Goal: Find specific page/section

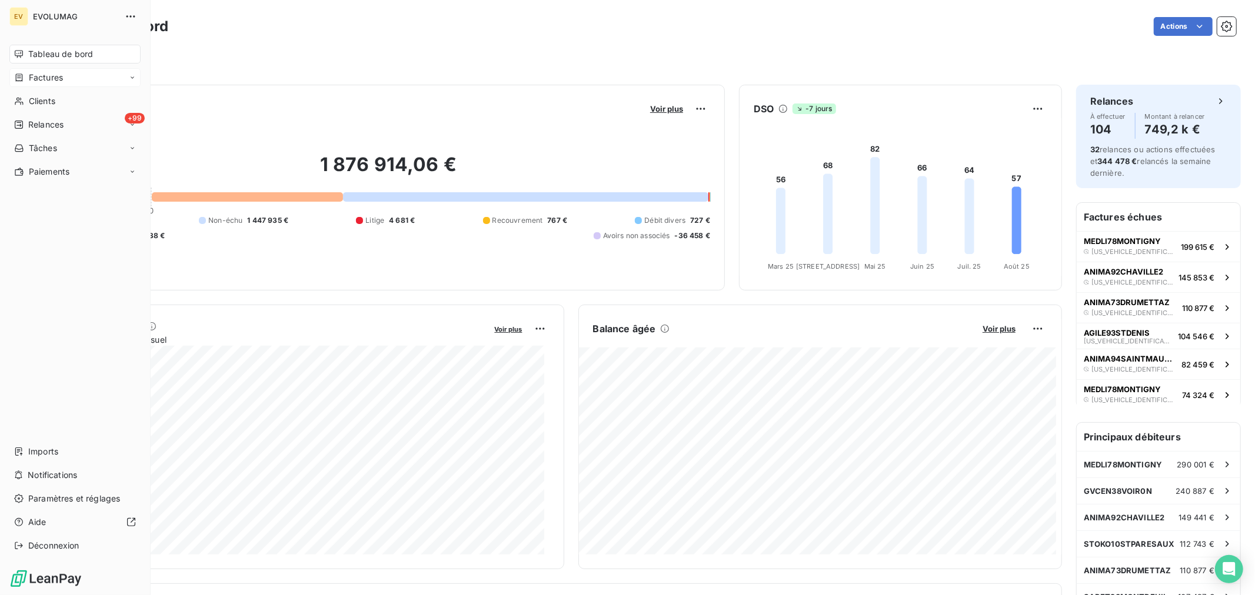
click at [49, 78] on span "Factures" at bounding box center [46, 78] width 34 height 12
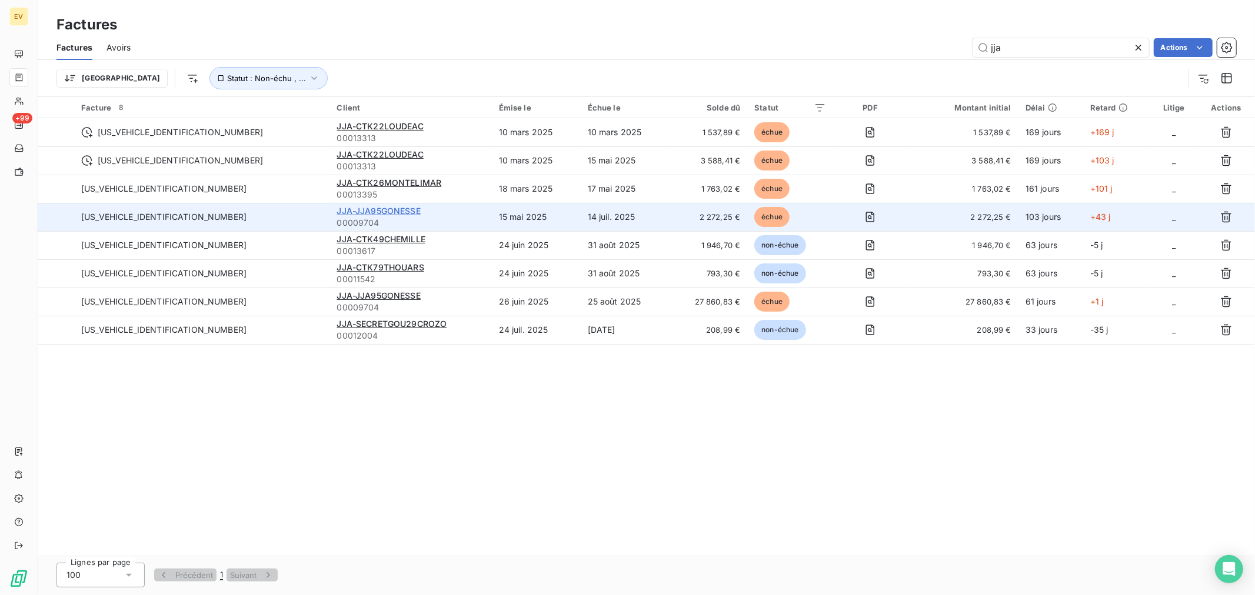
click at [336, 214] on span "JJA-JJA95GONESSE" at bounding box center [378, 211] width 84 height 10
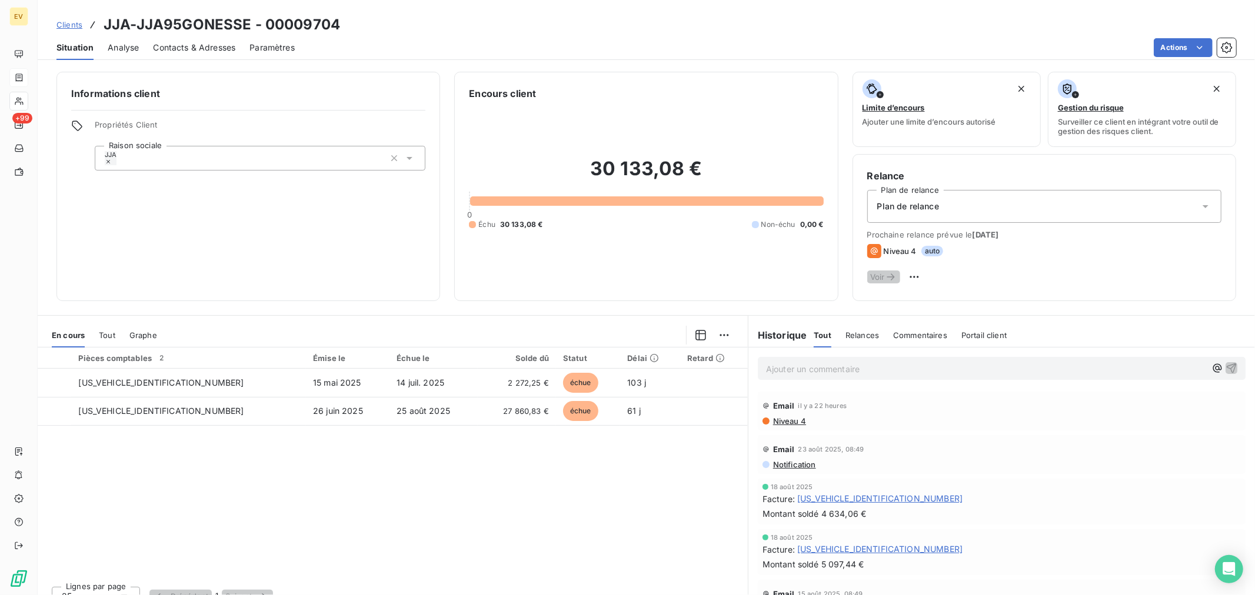
click at [184, 49] on span "Contacts & Adresses" at bounding box center [194, 48] width 82 height 12
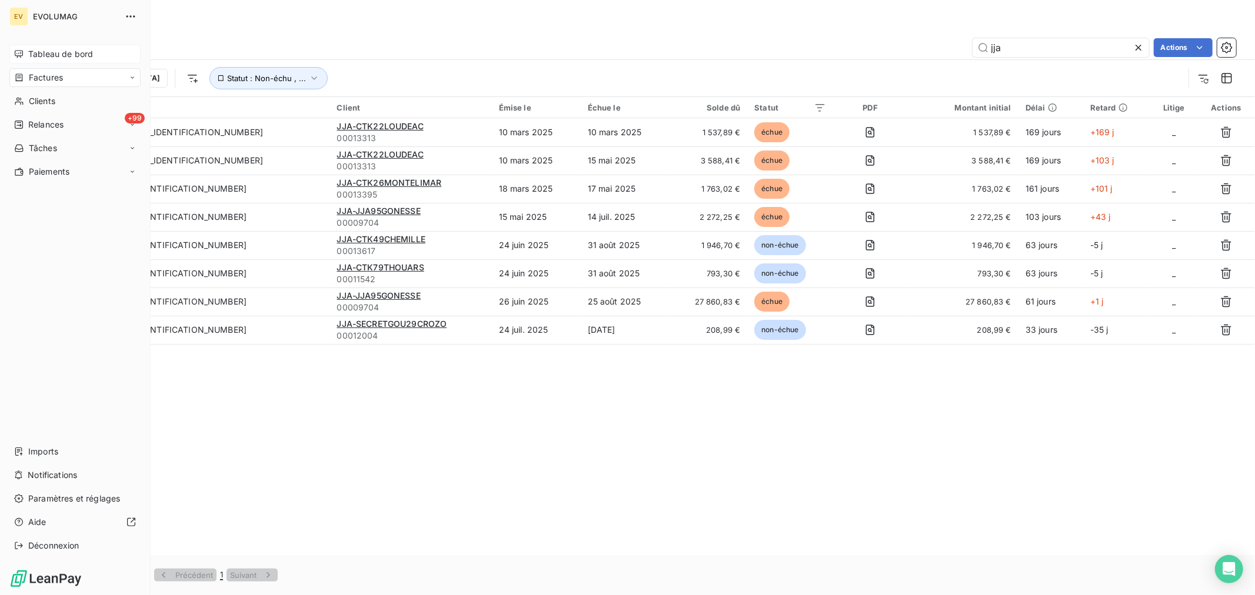
click at [22, 51] on icon at bounding box center [19, 54] width 8 height 8
